Goal: Navigation & Orientation: Find specific page/section

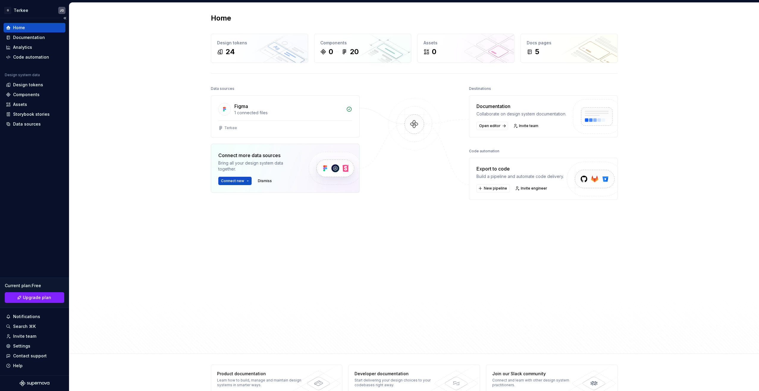
click at [38, 28] on div "Home" at bounding box center [34, 28] width 57 height 6
click at [28, 11] on html "G Terkee JG Home Documentation Analytics Code automation Design system data Des…" at bounding box center [379, 195] width 759 height 391
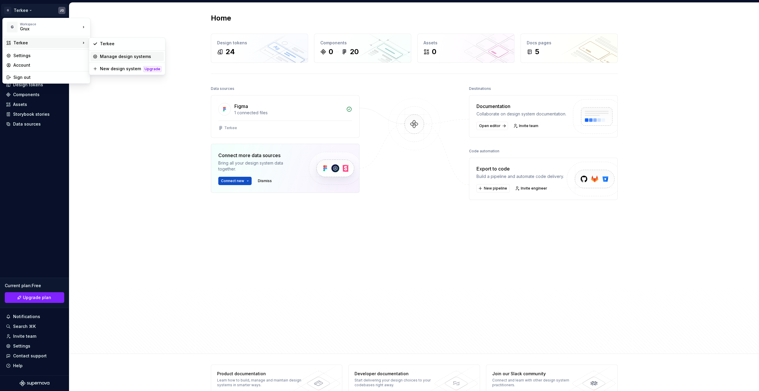
click at [120, 58] on div "Manage design systems" at bounding box center [131, 57] width 62 height 6
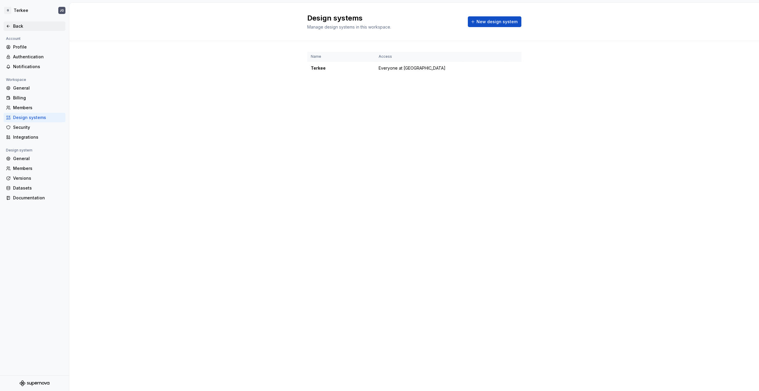
click at [21, 24] on div "Back" at bounding box center [38, 26] width 50 height 6
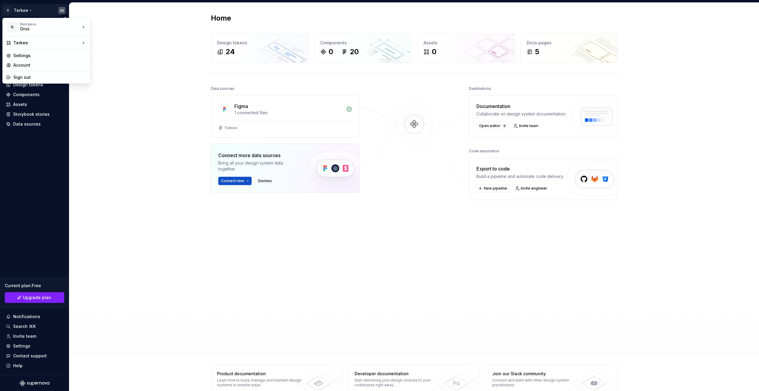
click at [22, 11] on html "G Terkee JG Home Documentation Analytics Code automation Design system data Des…" at bounding box center [379, 195] width 759 height 391
click at [31, 27] on div "Grux" at bounding box center [45, 29] width 51 height 6
click at [111, 26] on div "Daktela" at bounding box center [119, 26] width 39 height 6
